Goal: Navigation & Orientation: Find specific page/section

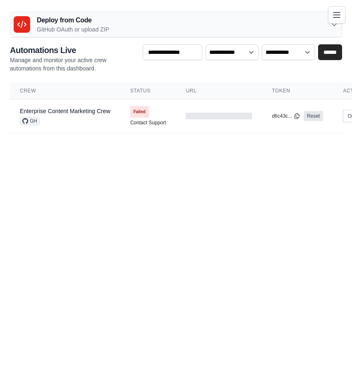
click at [338, 11] on icon "Toggle navigation" at bounding box center [337, 15] width 10 height 10
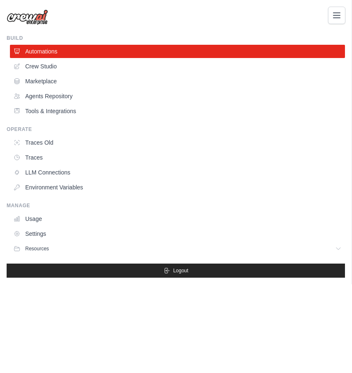
click at [149, 21] on div "[PERSON_NAME][EMAIL_ADDRESS][DOMAIN_NAME] Settings" at bounding box center [176, 13] width 339 height 26
click at [83, 106] on link "Tools & Integrations" at bounding box center [178, 110] width 335 height 13
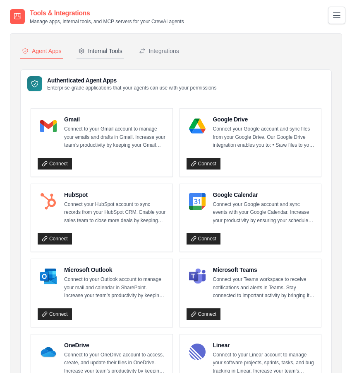
click at [95, 47] on div "Internal Tools" at bounding box center [100, 51] width 44 height 8
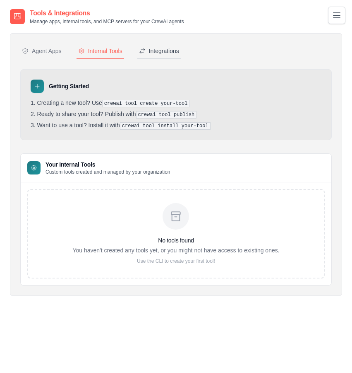
click at [170, 50] on div "Integrations" at bounding box center [159, 51] width 40 height 8
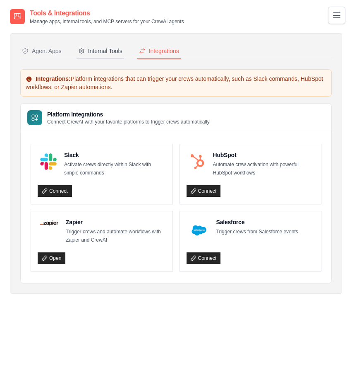
click at [102, 56] on button "Internal Tools" at bounding box center [101, 51] width 48 height 16
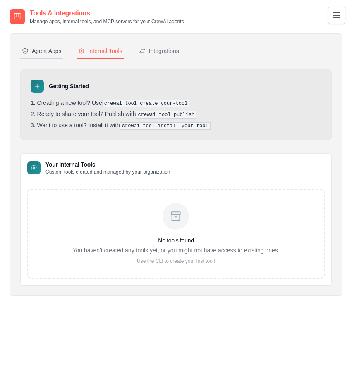
click at [46, 49] on div "Agent Apps" at bounding box center [42, 51] width 40 height 8
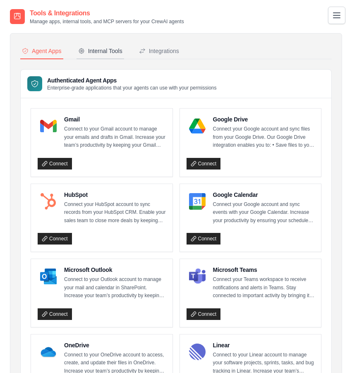
click at [101, 48] on div "Internal Tools" at bounding box center [100, 51] width 44 height 8
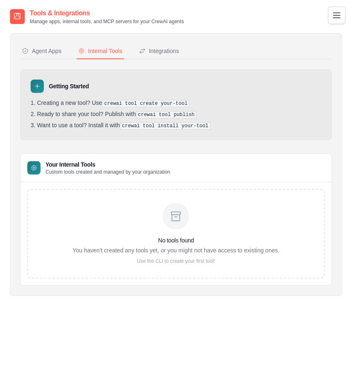
click at [333, 24] on div "Tools & Integrations Manage apps, internal tools, and MCP servers for your Crew…" at bounding box center [176, 16] width 332 height 17
click at [333, 21] on button "Toggle navigation" at bounding box center [336, 14] width 17 height 17
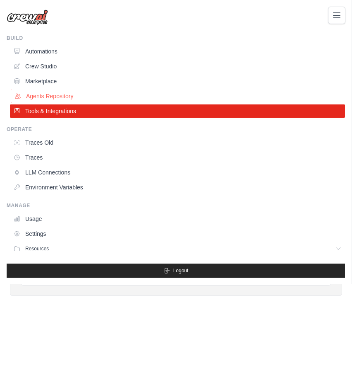
click at [133, 98] on link "Agents Repository" at bounding box center [178, 95] width 335 height 13
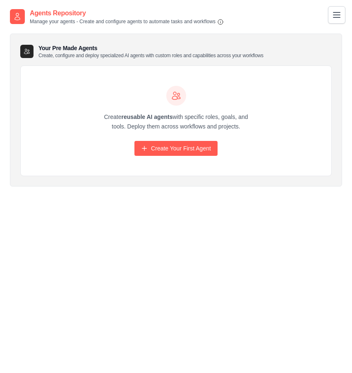
click at [339, 14] on icon "Toggle navigation" at bounding box center [337, 15] width 10 height 10
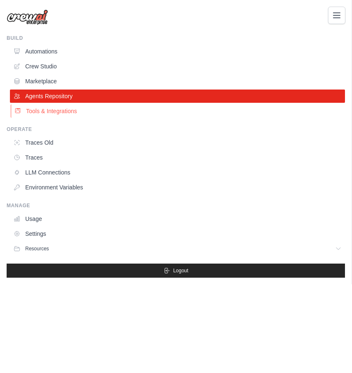
click at [79, 113] on link "Tools & Integrations" at bounding box center [178, 110] width 335 height 13
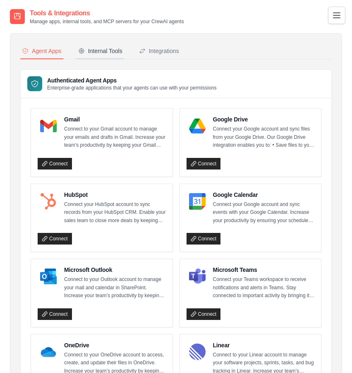
click at [99, 45] on button "Internal Tools" at bounding box center [101, 51] width 48 height 16
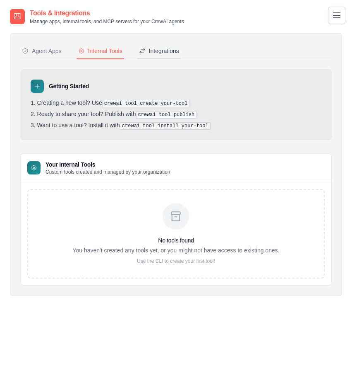
click at [175, 50] on div "Integrations" at bounding box center [159, 51] width 40 height 8
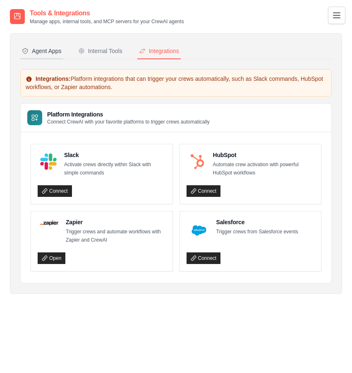
click at [41, 51] on div "Agent Apps" at bounding box center [42, 51] width 40 height 8
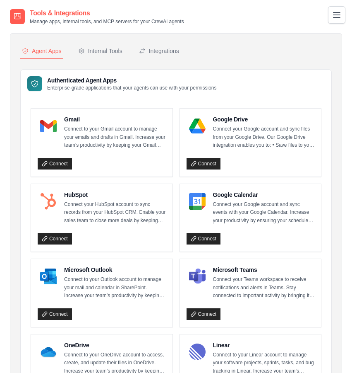
click at [337, 17] on icon "Toggle navigation" at bounding box center [337, 14] width 7 height 5
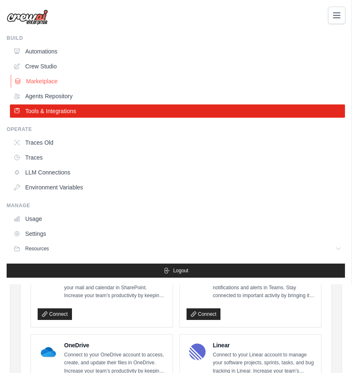
click at [127, 83] on link "Marketplace" at bounding box center [178, 81] width 335 height 13
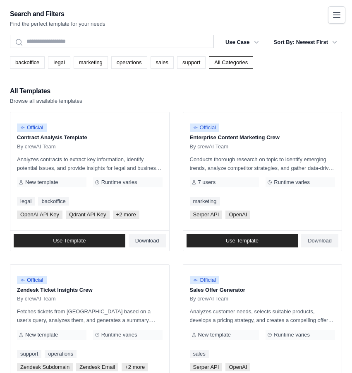
click at [333, 16] on icon "Toggle navigation" at bounding box center [337, 15] width 10 height 10
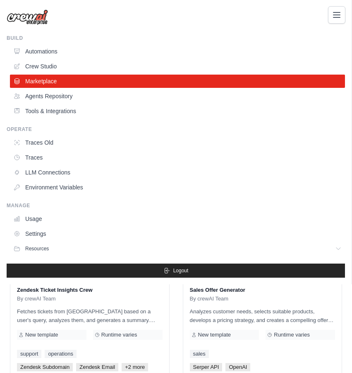
click at [337, 20] on button "Toggle navigation" at bounding box center [336, 14] width 17 height 17
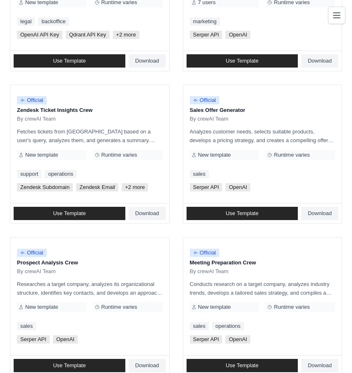
scroll to position [211, 0]
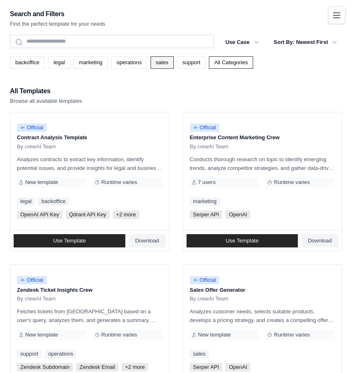
click at [160, 62] on link "sales" at bounding box center [162, 62] width 23 height 12
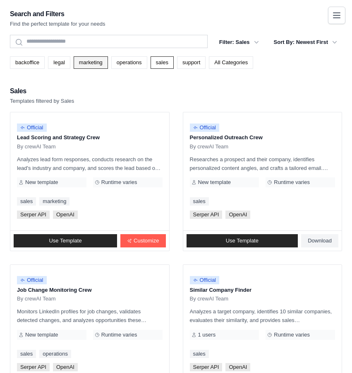
click at [89, 63] on link "marketing" at bounding box center [91, 62] width 34 height 12
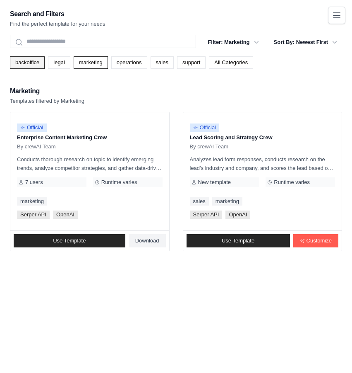
click at [33, 64] on link "backoffice" at bounding box center [27, 62] width 35 height 12
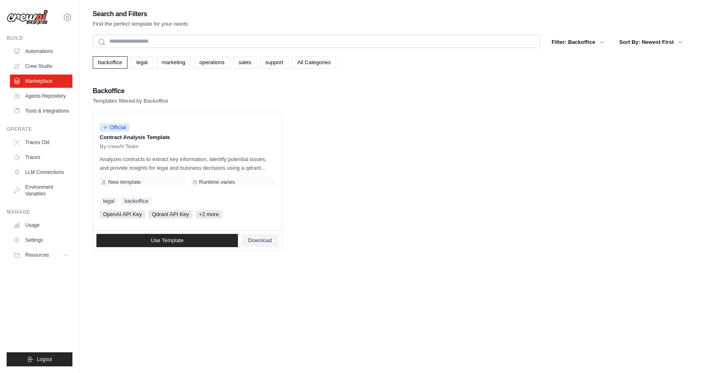
click at [352, 171] on ul "Official Contract Analysis Template By crewAI Team Analyzes contracts to extrac…" at bounding box center [390, 181] width 595 height 139
click at [43, 49] on link "Automations" at bounding box center [42, 51] width 62 height 13
